Goal: Task Accomplishment & Management: Use online tool/utility

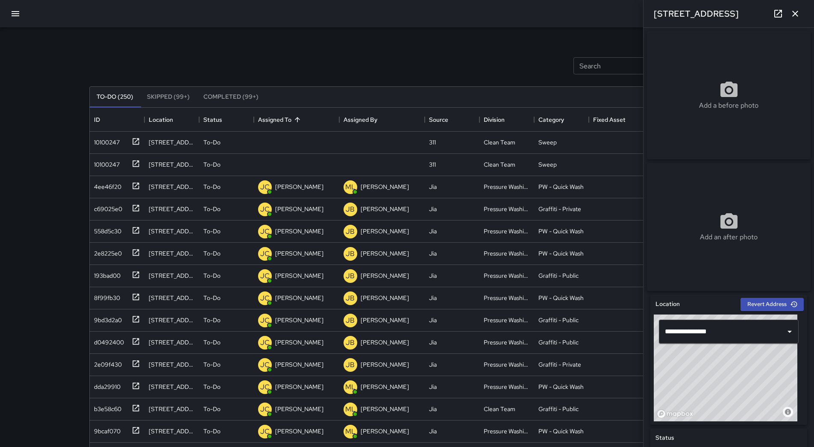
scroll to position [191, 0]
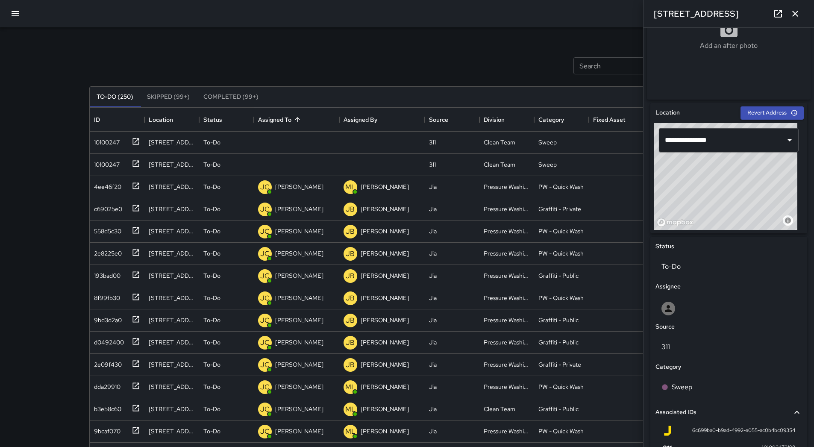
click at [292, 121] on button "Sort" at bounding box center [297, 120] width 12 height 12
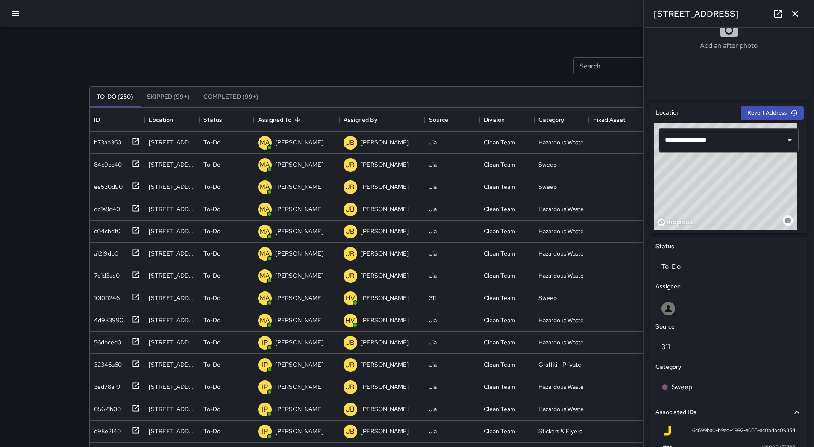
click at [292, 121] on button "Sort" at bounding box center [297, 120] width 12 height 12
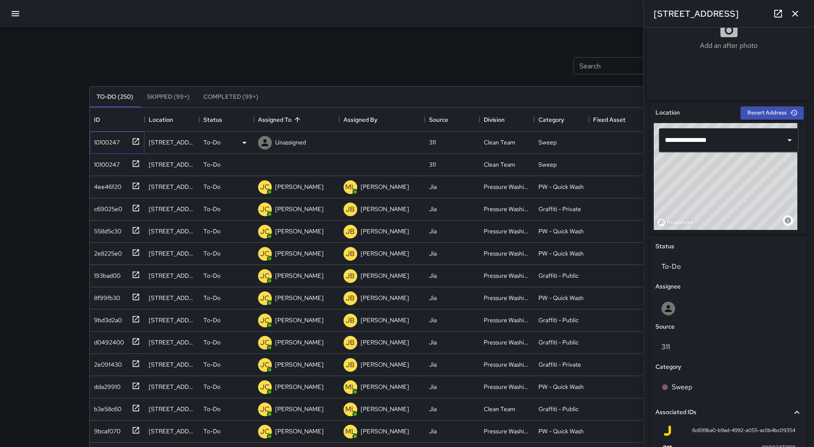
click at [114, 149] on div "10100247" at bounding box center [117, 143] width 55 height 22
click at [108, 145] on div "10100247" at bounding box center [105, 141] width 29 height 12
click at [113, 143] on div "10100247" at bounding box center [105, 141] width 29 height 12
click at [278, 145] on p "Unassigned" at bounding box center [290, 142] width 31 height 9
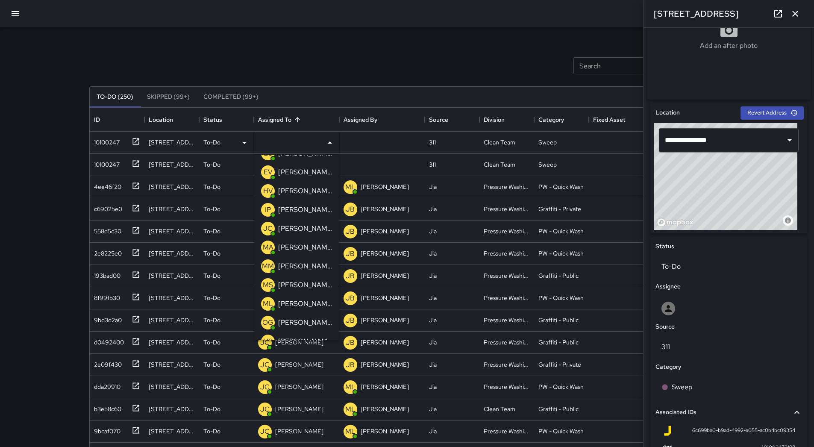
scroll to position [43, 0]
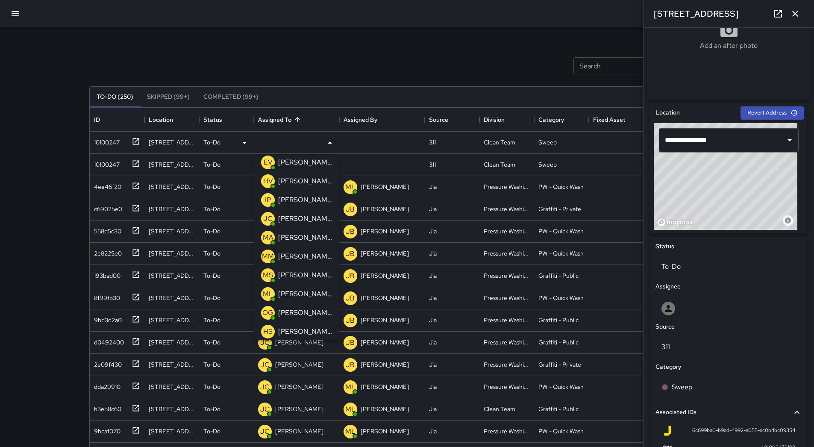
click at [302, 313] on p "[PERSON_NAME]" at bounding box center [305, 312] width 54 height 10
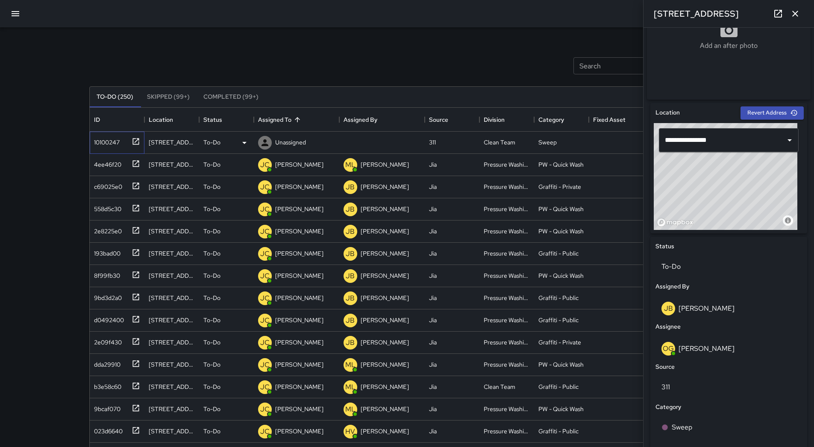
click at [107, 145] on div "10100247" at bounding box center [105, 141] width 29 height 12
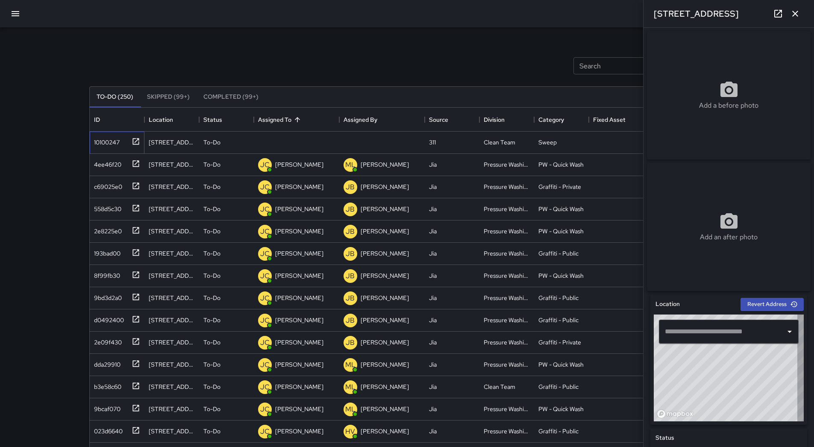
type input "**********"
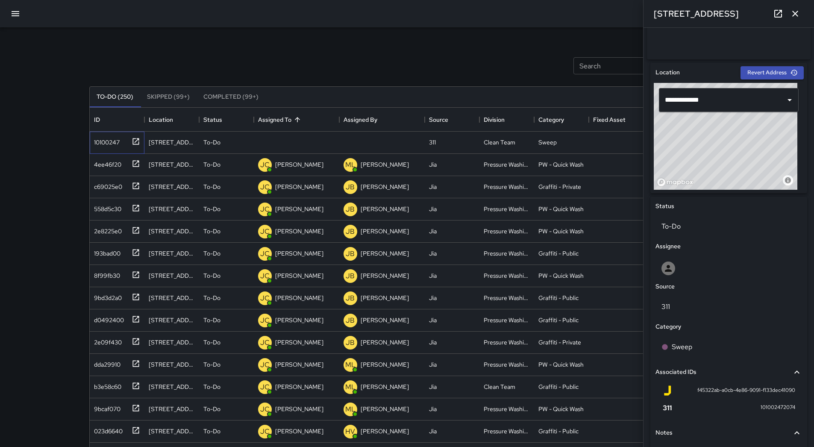
scroll to position [294, 0]
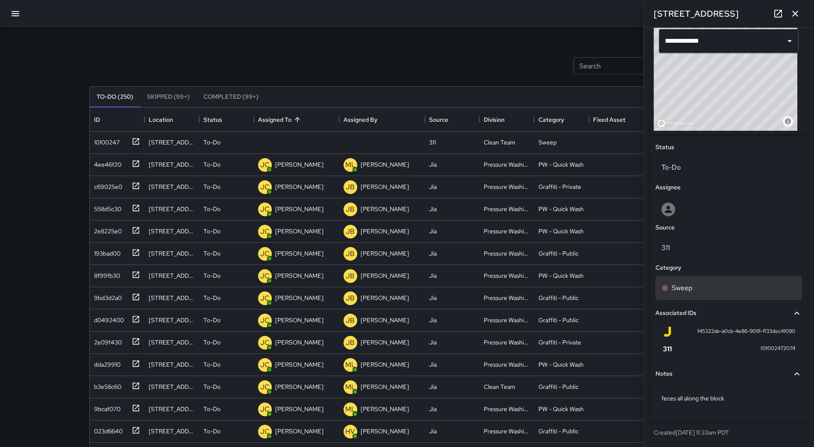
click at [741, 286] on div "Sweep" at bounding box center [728, 288] width 135 height 10
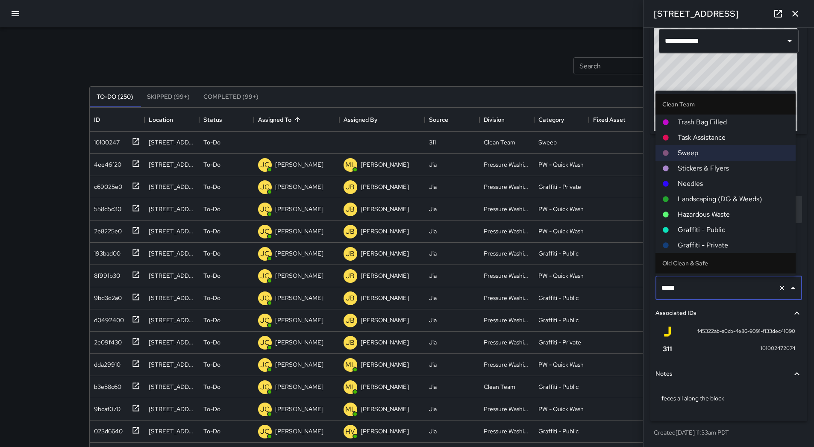
click at [715, 210] on span "Hazardous Waste" at bounding box center [732, 214] width 111 height 10
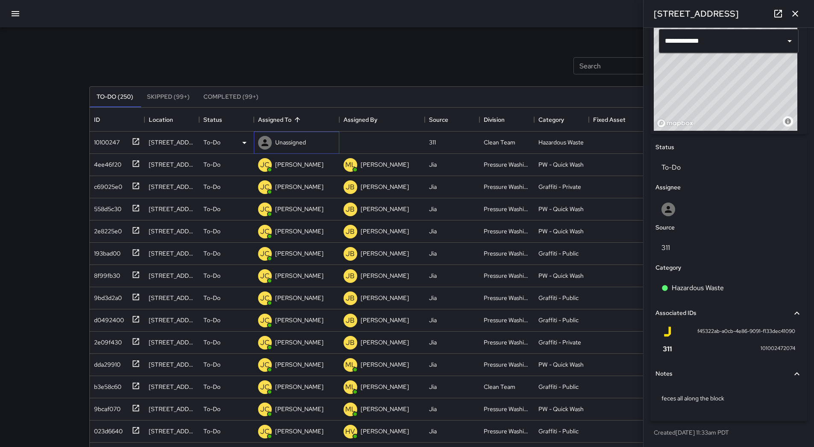
click at [280, 144] on p "Unassigned" at bounding box center [290, 142] width 31 height 9
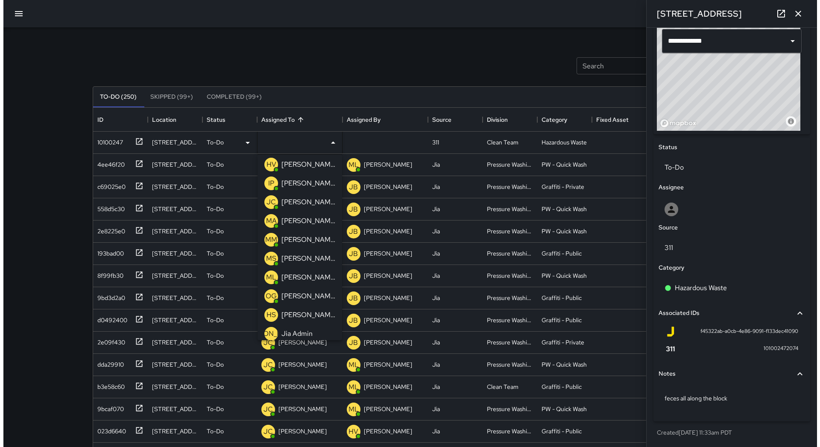
scroll to position [85, 0]
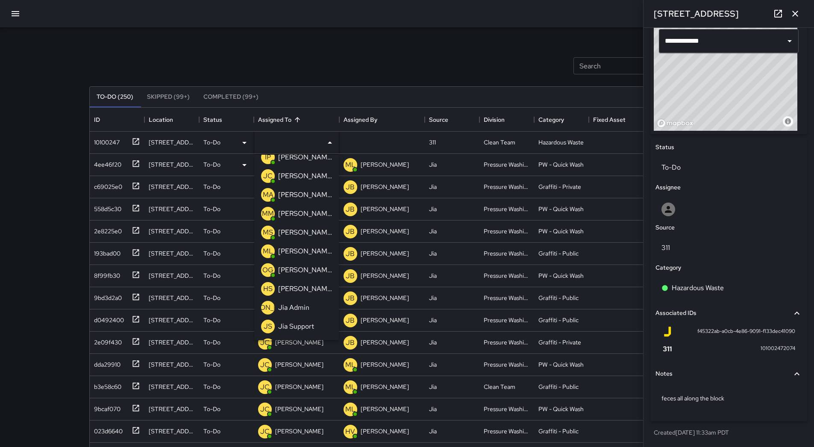
drag, startPoint x: 310, startPoint y: 270, endPoint x: 101, endPoint y: 151, distance: 241.0
click at [310, 269] on p "[PERSON_NAME]" at bounding box center [305, 270] width 54 height 10
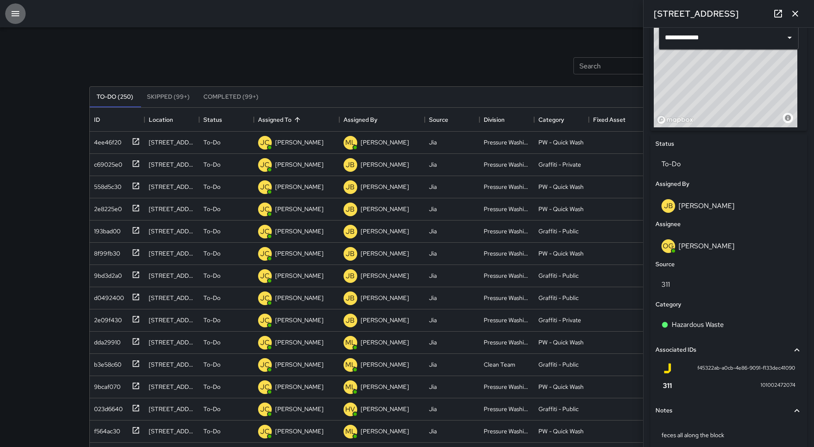
click at [15, 9] on icon "button" at bounding box center [15, 14] width 10 height 10
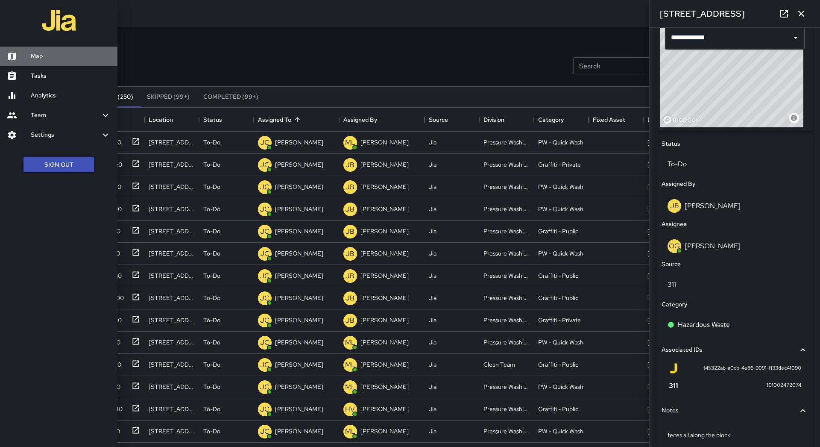
click at [43, 58] on h6 "Map" at bounding box center [71, 56] width 80 height 9
